Goal: Information Seeking & Learning: Learn about a topic

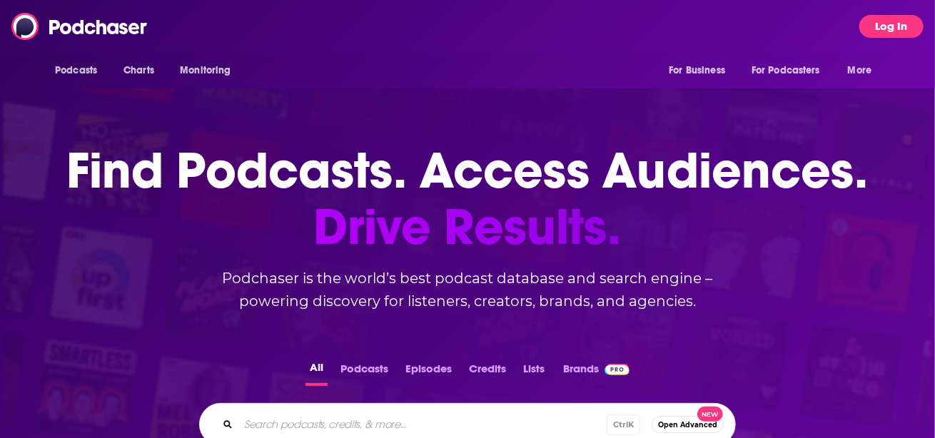
click at [893, 21] on button "Log In" at bounding box center [891, 26] width 64 height 23
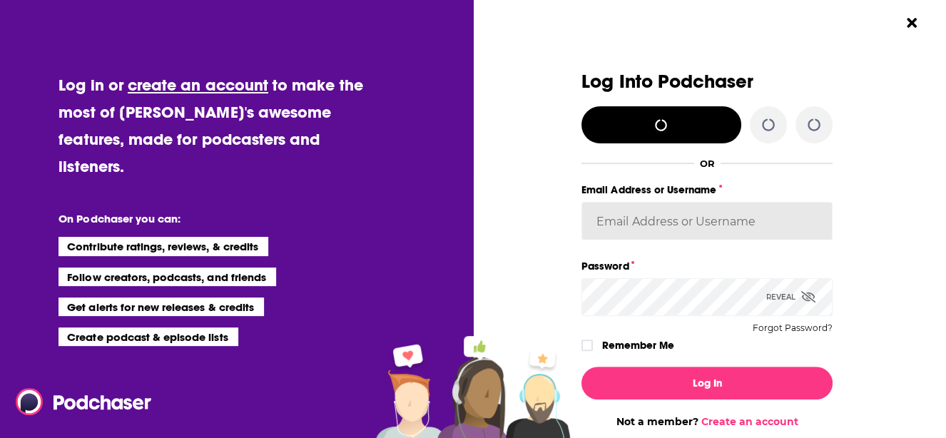
type input "cboulard"
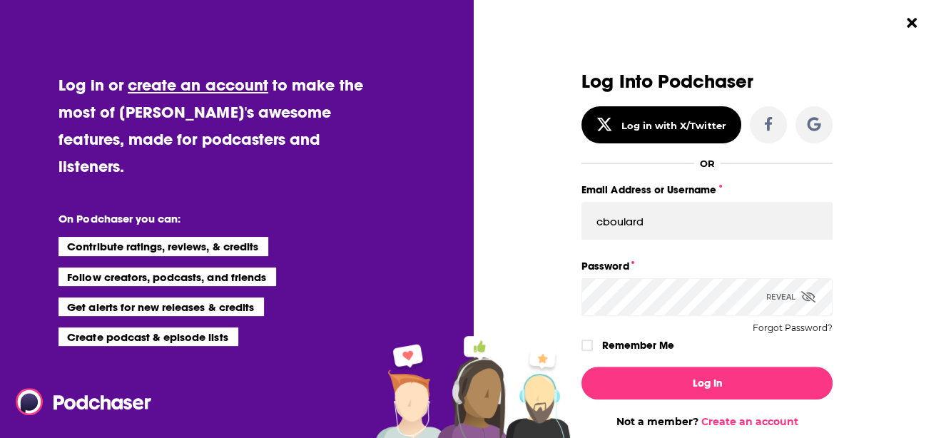
click at [588, 344] on div "Dialog" at bounding box center [589, 345] width 15 height 11
click at [583, 345] on icon "Dialog" at bounding box center [587, 345] width 9 height 9
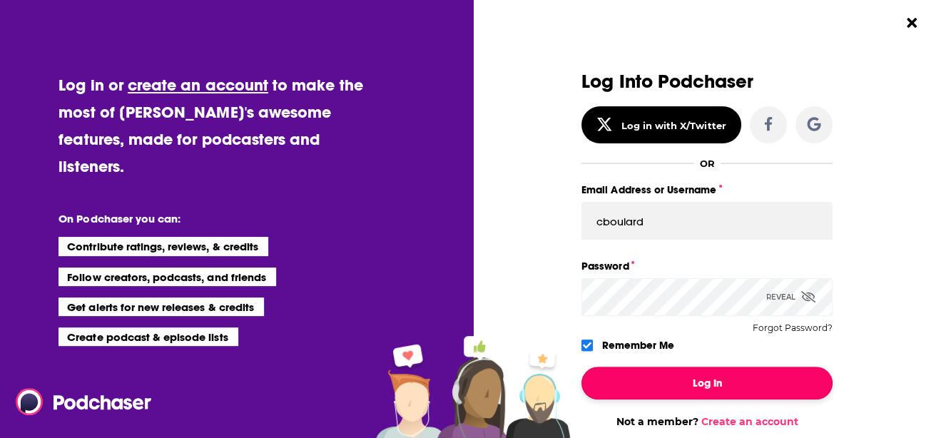
click at [646, 382] on button "Log In" at bounding box center [707, 383] width 251 height 33
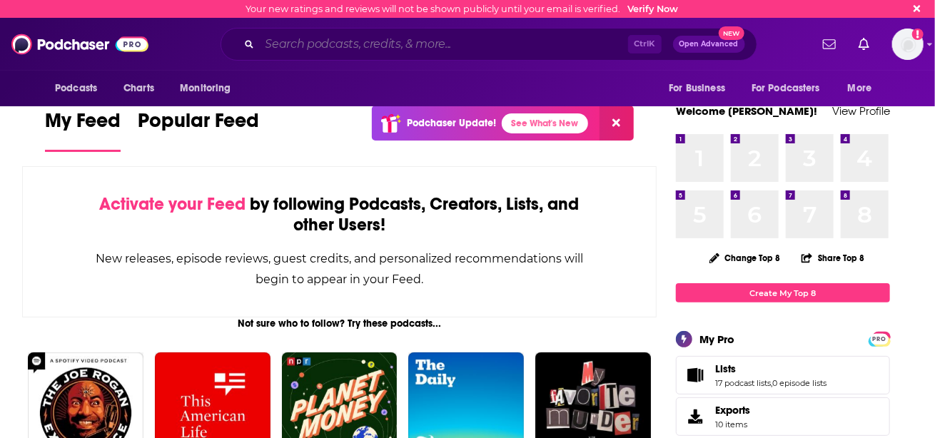
drag, startPoint x: 426, startPoint y: 42, endPoint x: 432, endPoint y: 49, distance: 8.6
click at [426, 42] on input "Search podcasts, credits, & more..." at bounding box center [444, 44] width 368 height 23
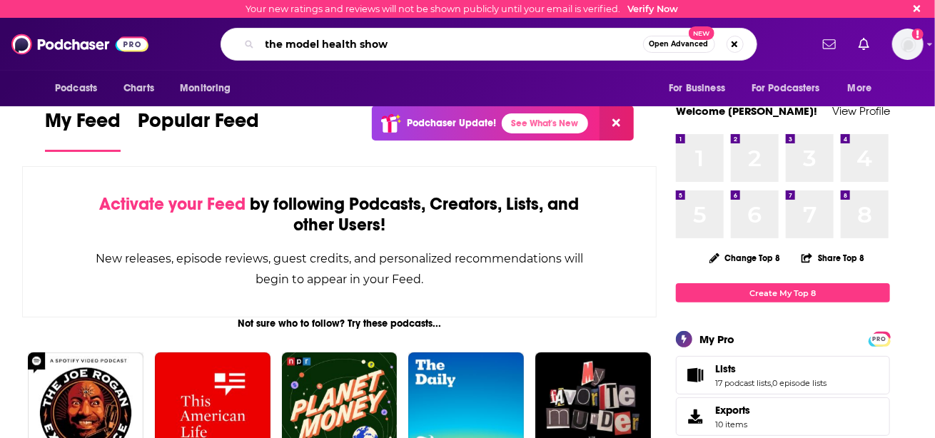
type input "the model health show"
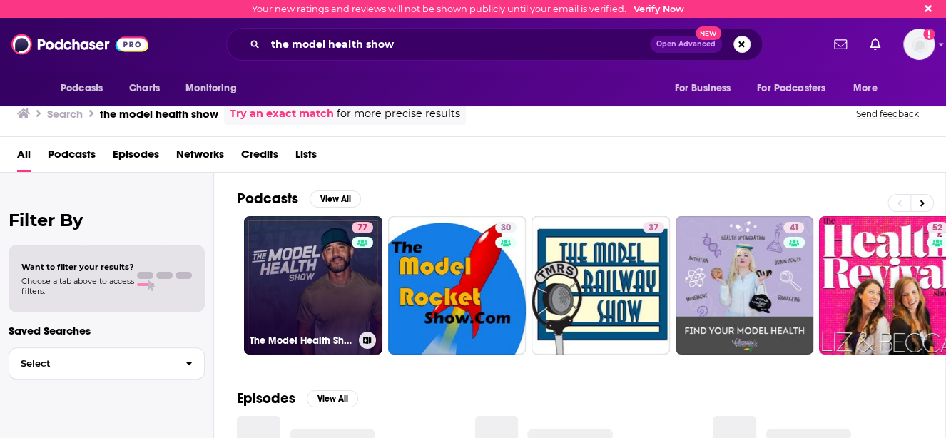
click at [332, 295] on link "77 The Model Health Show" at bounding box center [313, 285] width 138 height 138
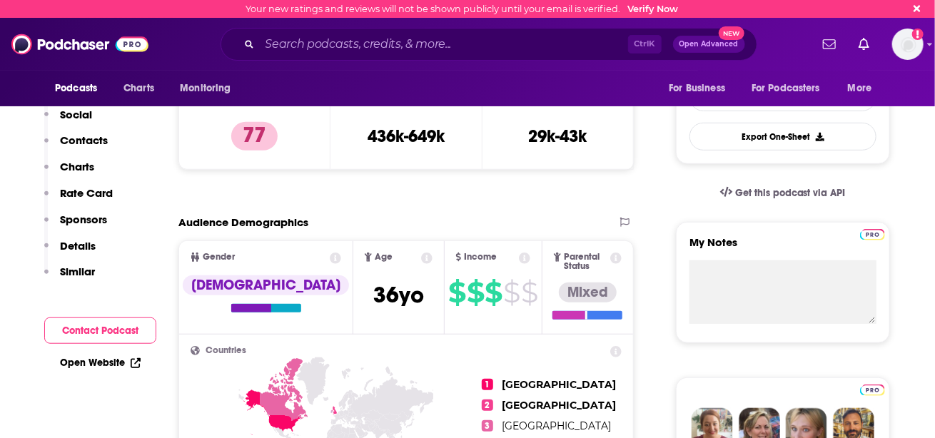
scroll to position [214, 0]
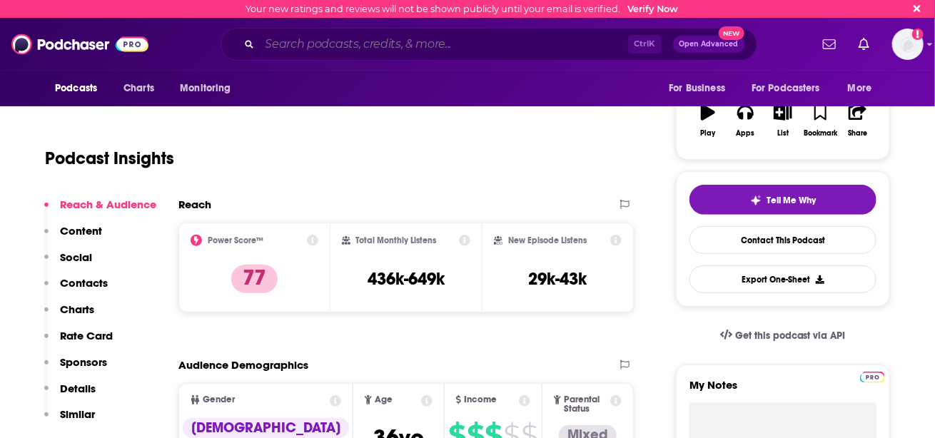
click at [340, 44] on input "Search podcasts, credits, & more..." at bounding box center [444, 44] width 368 height 23
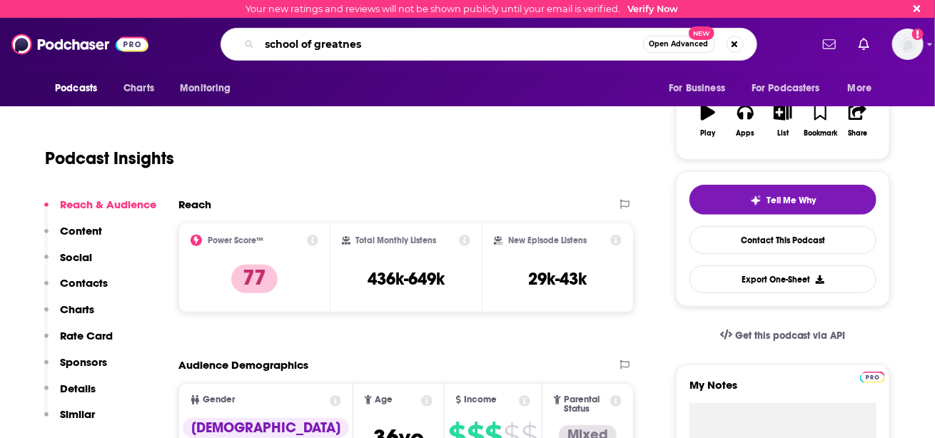
type input "school of greatness"
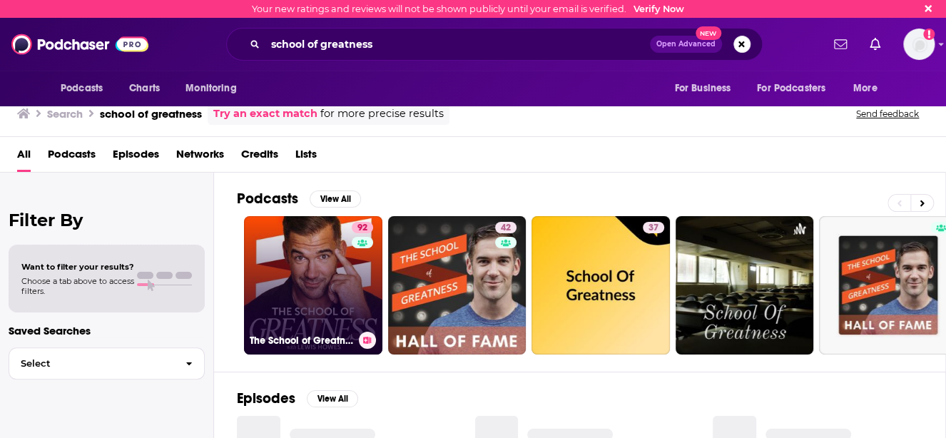
click at [305, 290] on link "92 The School of Greatness" at bounding box center [313, 285] width 138 height 138
